Goal: Information Seeking & Learning: Learn about a topic

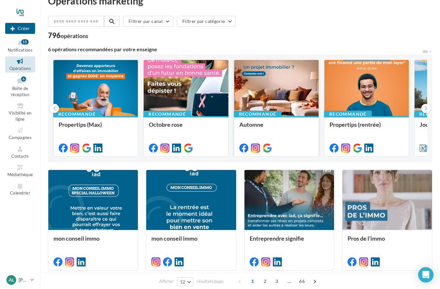
scroll to position [13, 0]
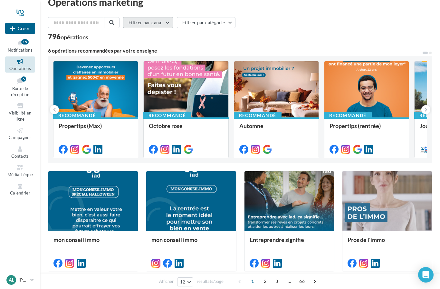
click at [166, 23] on button "Filtrer par canal" at bounding box center [148, 22] width 50 height 11
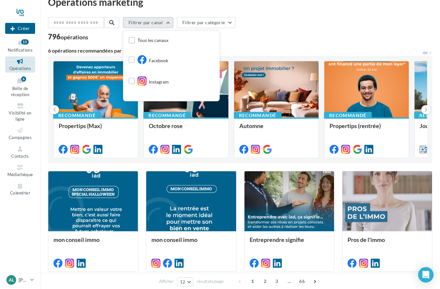
click at [166, 23] on button "Filtrer par canal" at bounding box center [148, 22] width 50 height 11
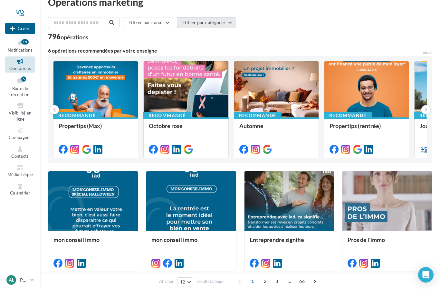
click at [224, 24] on button "Filtrer par catégorie" at bounding box center [206, 22] width 59 height 11
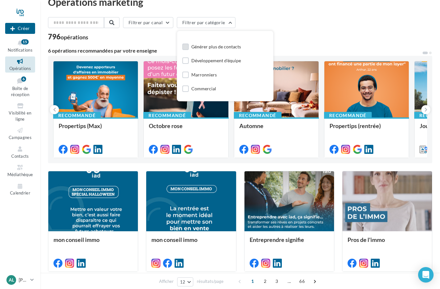
scroll to position [22, 0]
click at [183, 63] on label at bounding box center [186, 60] width 6 height 6
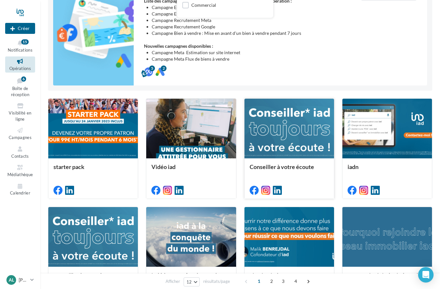
scroll to position [15, 0]
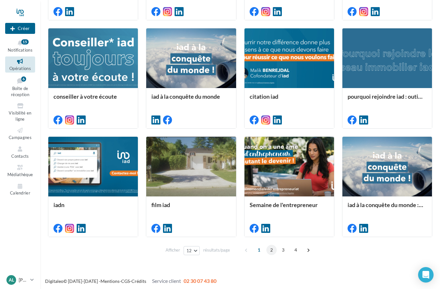
click at [272, 250] on span "2" at bounding box center [272, 250] width 10 height 10
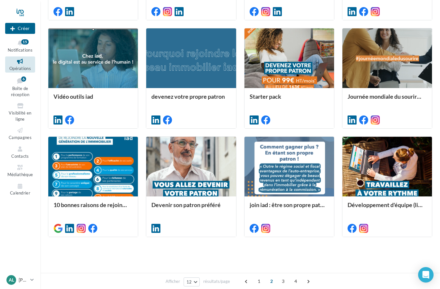
scroll to position [169, 0]
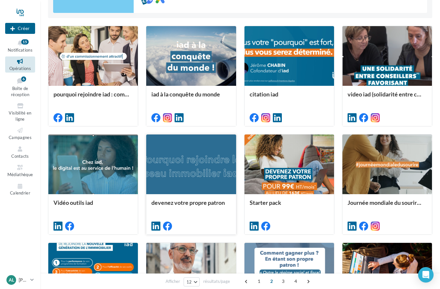
click at [218, 169] on div at bounding box center [191, 164] width 90 height 60
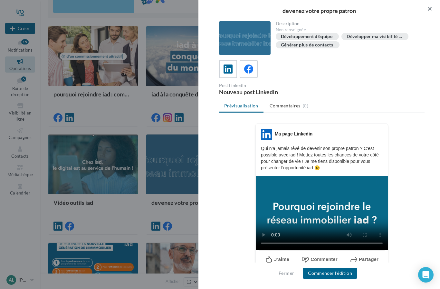
click at [434, 9] on button "button" at bounding box center [428, 9] width 26 height 19
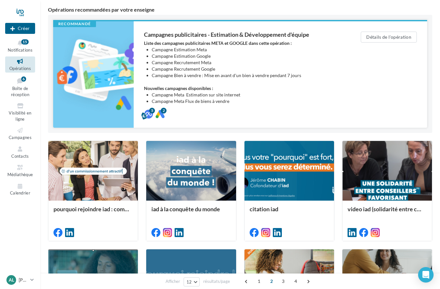
scroll to position [0, 0]
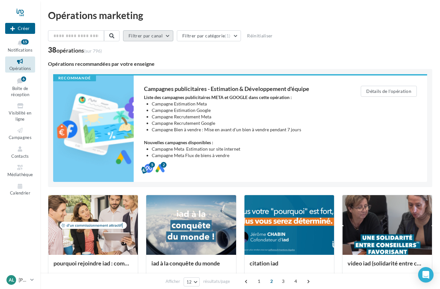
click at [163, 35] on button "Filtrer par canal" at bounding box center [148, 35] width 50 height 11
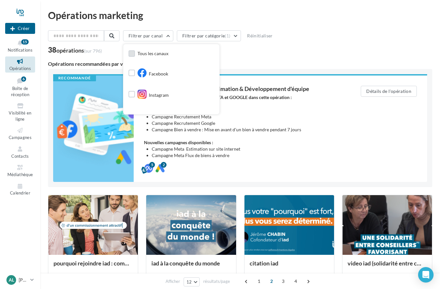
click at [130, 54] on label at bounding box center [132, 53] width 6 height 6
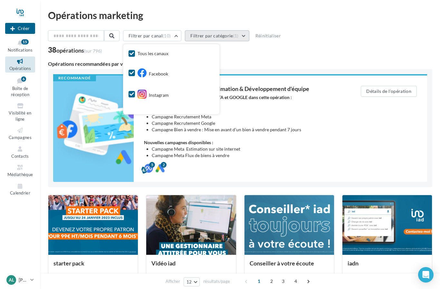
click at [242, 34] on button "Filtrer par catégorie (1)" at bounding box center [217, 35] width 64 height 11
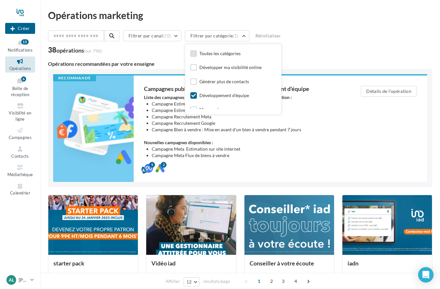
click at [192, 52] on label at bounding box center [194, 53] width 6 height 6
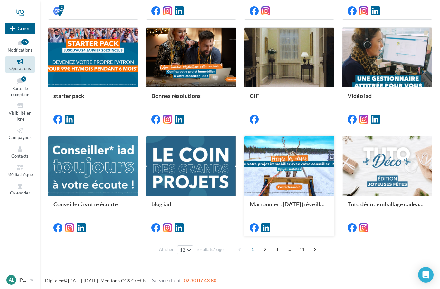
scroll to position [275, 0]
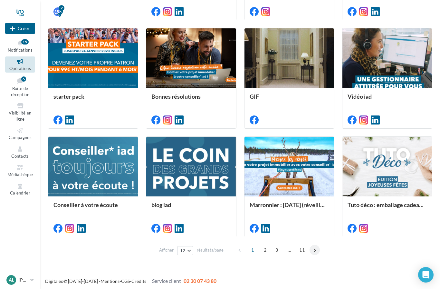
click at [314, 251] on span at bounding box center [315, 250] width 10 height 10
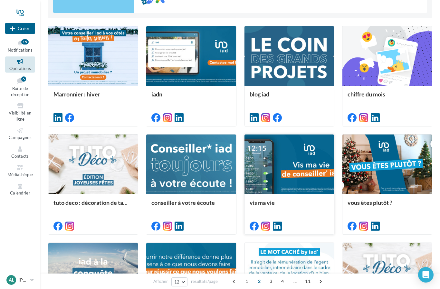
scroll to position [191, 0]
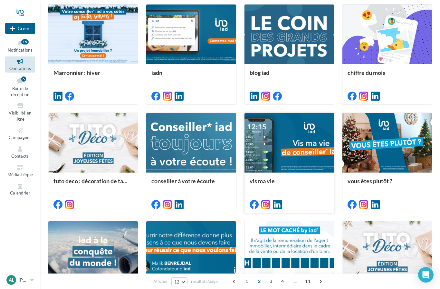
click at [291, 145] on div at bounding box center [290, 143] width 90 height 60
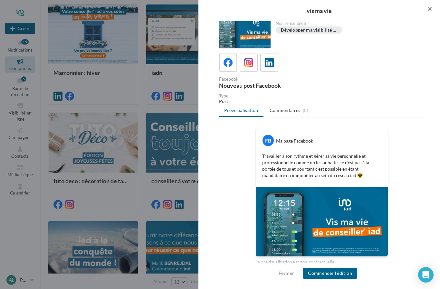
click at [429, 9] on button "button" at bounding box center [428, 9] width 26 height 19
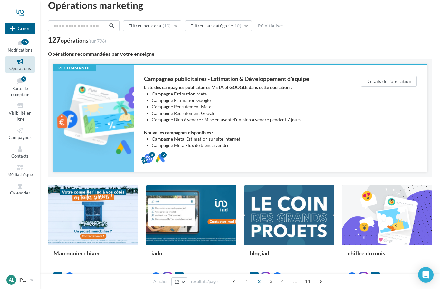
scroll to position [0, 0]
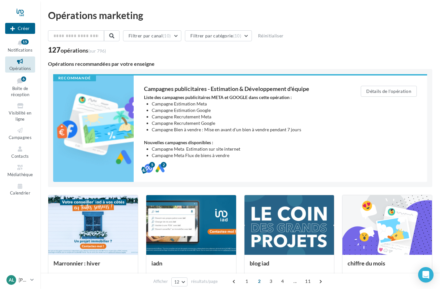
click at [24, 63] on icon at bounding box center [20, 61] width 26 height 7
click at [21, 87] on span "Boîte de réception" at bounding box center [20, 91] width 18 height 11
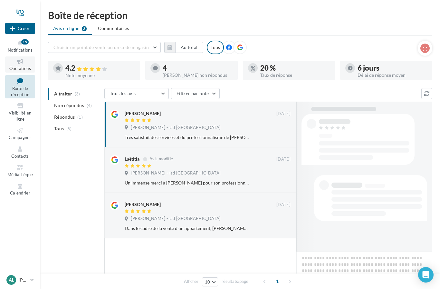
click at [20, 66] on span "Opérations" at bounding box center [20, 68] width 22 height 5
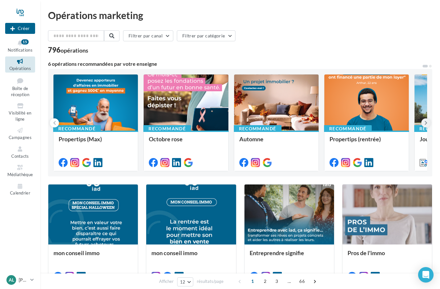
click at [427, 124] on icon at bounding box center [426, 123] width 3 height 6
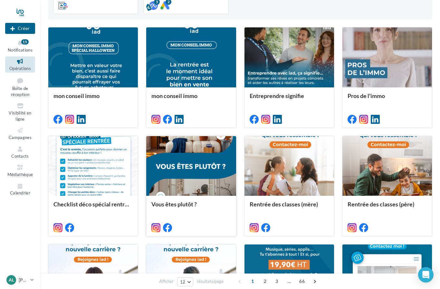
scroll to position [157, 0]
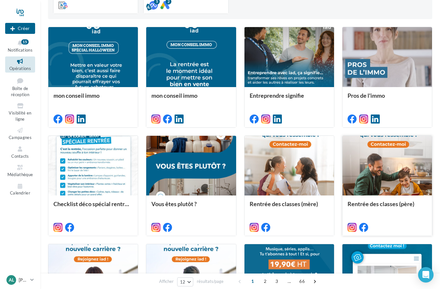
click at [398, 163] on div at bounding box center [388, 166] width 90 height 60
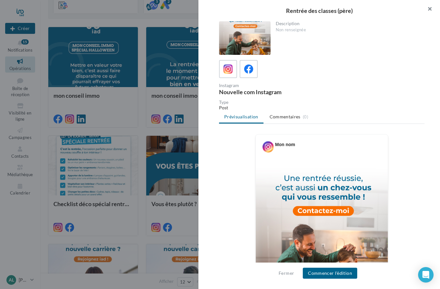
click at [430, 6] on button "button" at bounding box center [428, 9] width 26 height 19
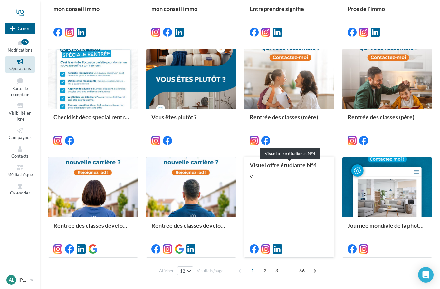
scroll to position [245, 0]
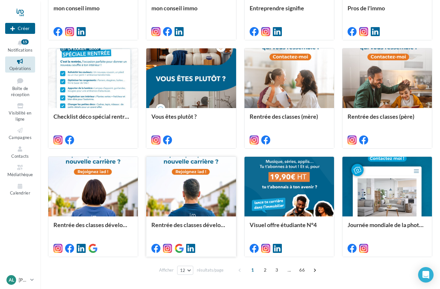
click at [214, 186] on div at bounding box center [191, 187] width 90 height 60
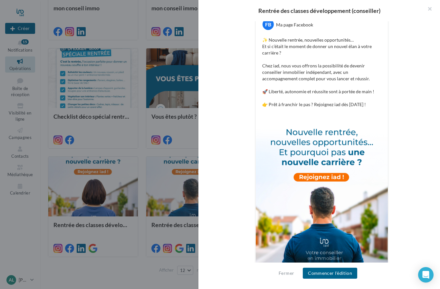
scroll to position [122, 0]
click at [429, 7] on button "button" at bounding box center [428, 9] width 26 height 19
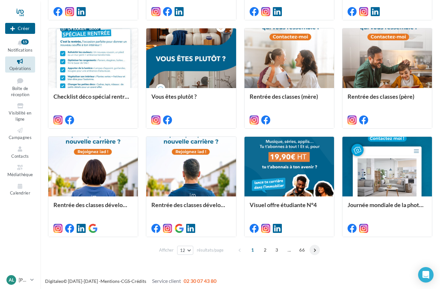
click at [312, 250] on span at bounding box center [315, 250] width 10 height 10
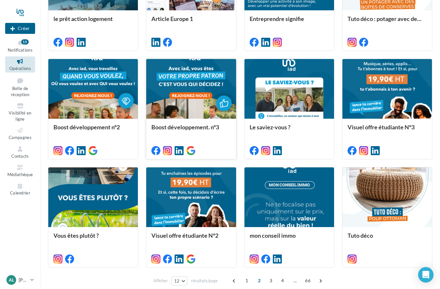
scroll to position [206, 0]
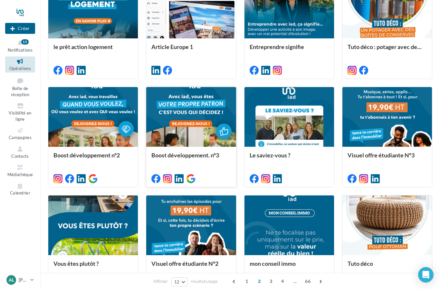
click at [211, 117] on div at bounding box center [191, 117] width 90 height 60
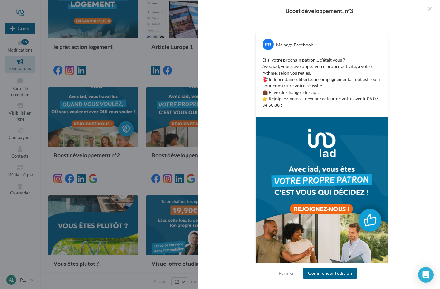
scroll to position [102, 0]
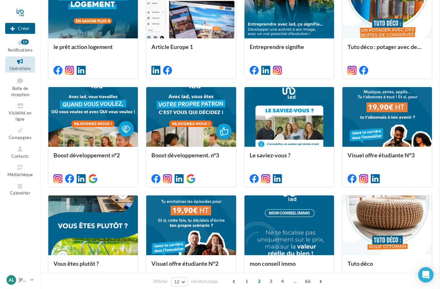
click at [110, 123] on div at bounding box center [93, 117] width 90 height 60
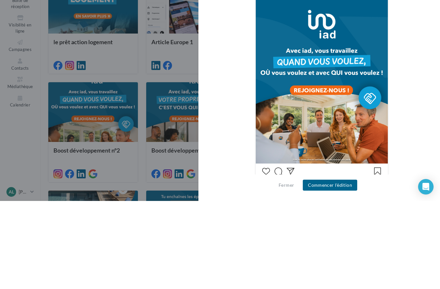
scroll to position [211, 0]
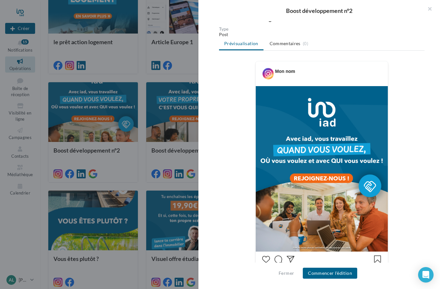
click at [180, 181] on div at bounding box center [220, 144] width 440 height 289
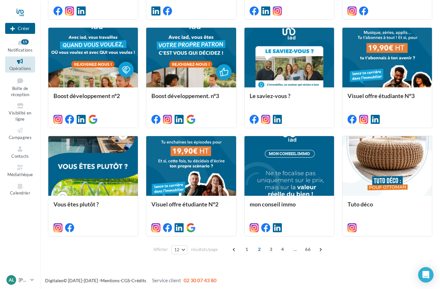
scroll to position [265, 0]
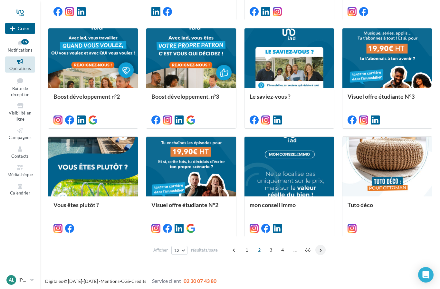
click at [322, 248] on span at bounding box center [321, 250] width 10 height 10
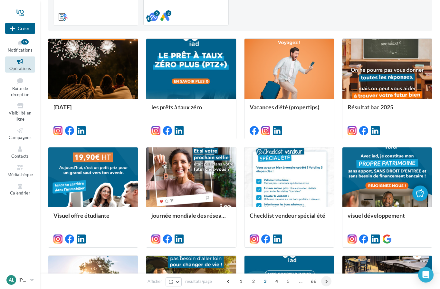
scroll to position [148, 0]
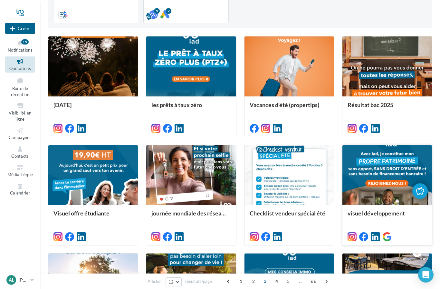
click at [402, 179] on div at bounding box center [388, 175] width 90 height 60
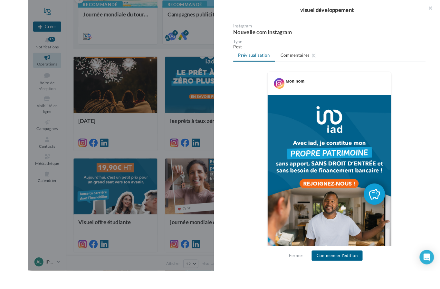
scroll to position [163, 0]
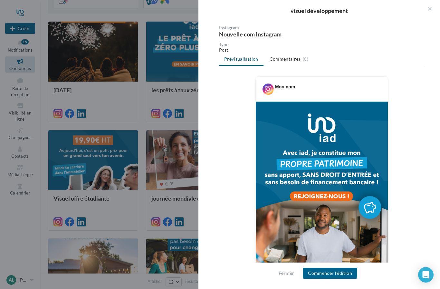
click at [164, 150] on div at bounding box center [220, 144] width 440 height 289
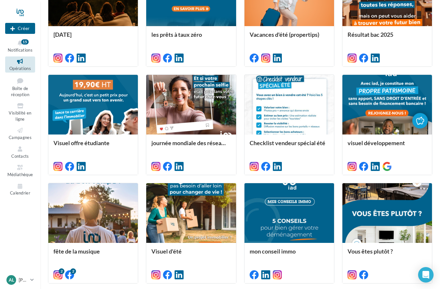
scroll to position [218, 0]
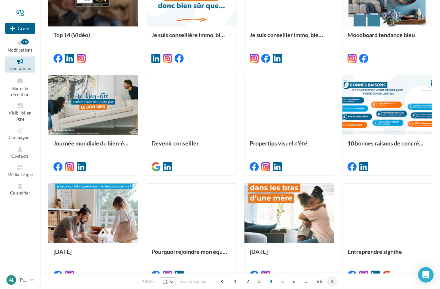
scroll to position [158, 0]
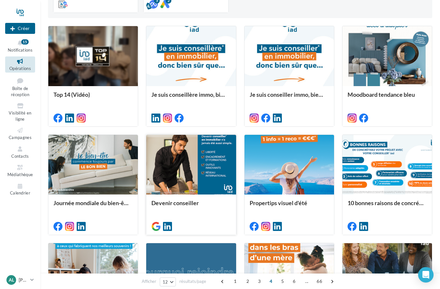
click at [231, 176] on div at bounding box center [191, 165] width 90 height 60
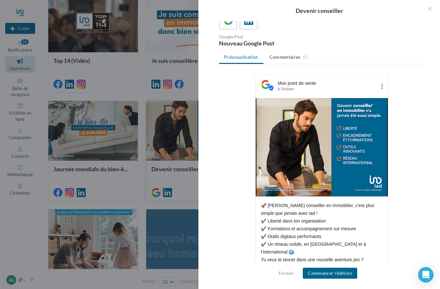
scroll to position [202, 0]
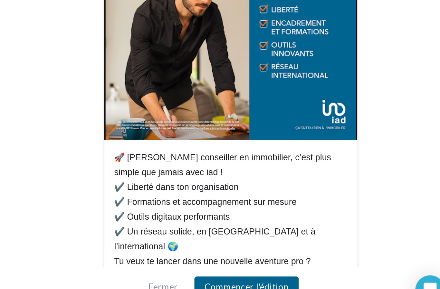
drag, startPoint x: 68, startPoint y: 82, endPoint x: 132, endPoint y: 132, distance: 81.1
click at [261, 202] on div "🚀 Devenir conseiller en immobilier, c’est plus simple que jamais avec iad ! ✔️ …" at bounding box center [322, 237] width 122 height 70
copy div "evenir conseiller en immobilier, c’est plus simple que jamais avec iad ! ✔️ Lib…"
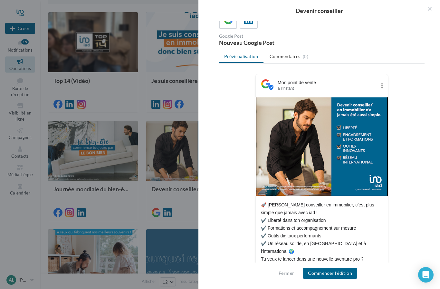
scroll to position [49, 0]
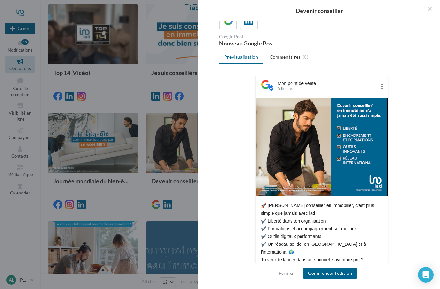
drag, startPoint x: 262, startPoint y: 204, endPoint x: 296, endPoint y: 263, distance: 68.2
click at [296, 260] on div "🚀 Devenir conseiller en immobilier, c’est plus simple que jamais avec iad ! ✔️ …" at bounding box center [322, 237] width 122 height 70
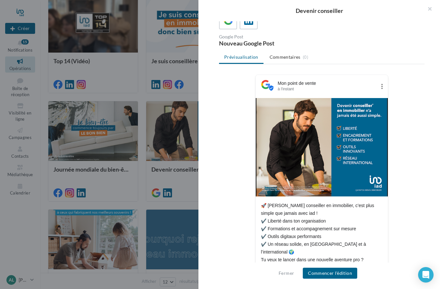
click at [293, 224] on div "🚀 Devenir conseiller en immobilier, c’est plus simple que jamais avec iad ! ✔️ …" at bounding box center [322, 237] width 122 height 70
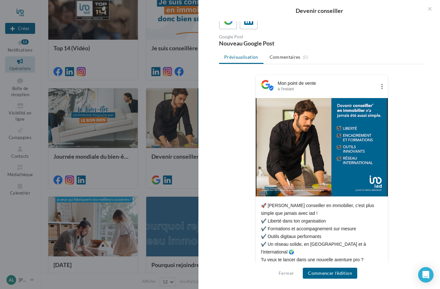
drag, startPoint x: 262, startPoint y: 205, endPoint x: 306, endPoint y: 260, distance: 70.1
click at [306, 260] on div "🚀 Devenir conseiller en immobilier, c’est plus simple que jamais avec iad ! ✔️ …" at bounding box center [322, 237] width 122 height 70
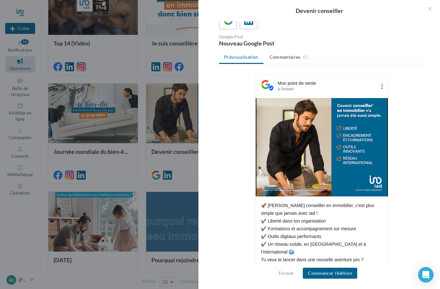
drag, startPoint x: 262, startPoint y: 205, endPoint x: 299, endPoint y: 255, distance: 62.0
click at [299, 255] on div "🚀 Devenir conseiller en immobilier, c’est plus simple que jamais avec iad ! ✔️ …" at bounding box center [322, 237] width 122 height 70
copy div "🚀 Devenir conseiller en immobilier, c’est plus simple que jamais avec iad ! ✔️ …"
